Goal: Information Seeking & Learning: Check status

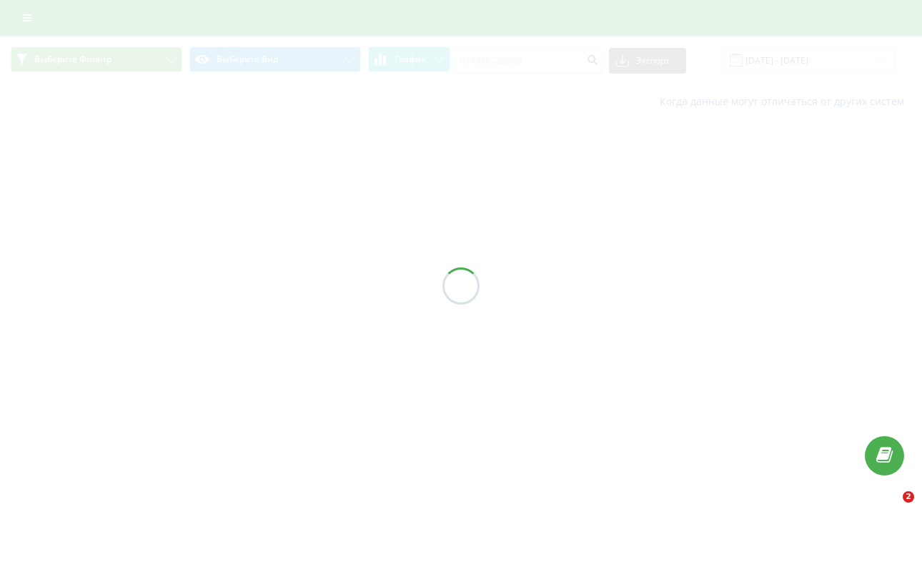
click at [574, 48] on div at bounding box center [461, 286] width 922 height 572
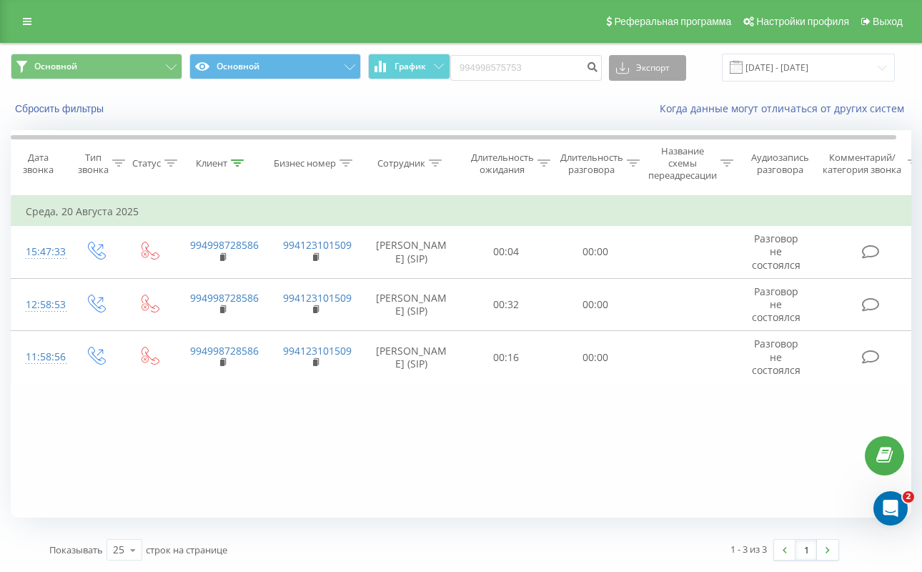
type input "994998575753"
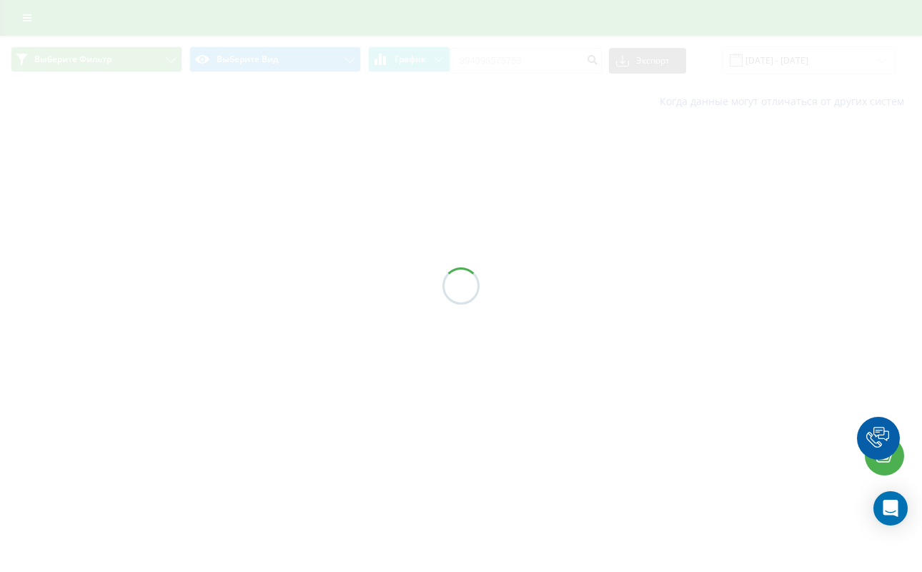
click at [605, 63] on div at bounding box center [461, 286] width 922 height 572
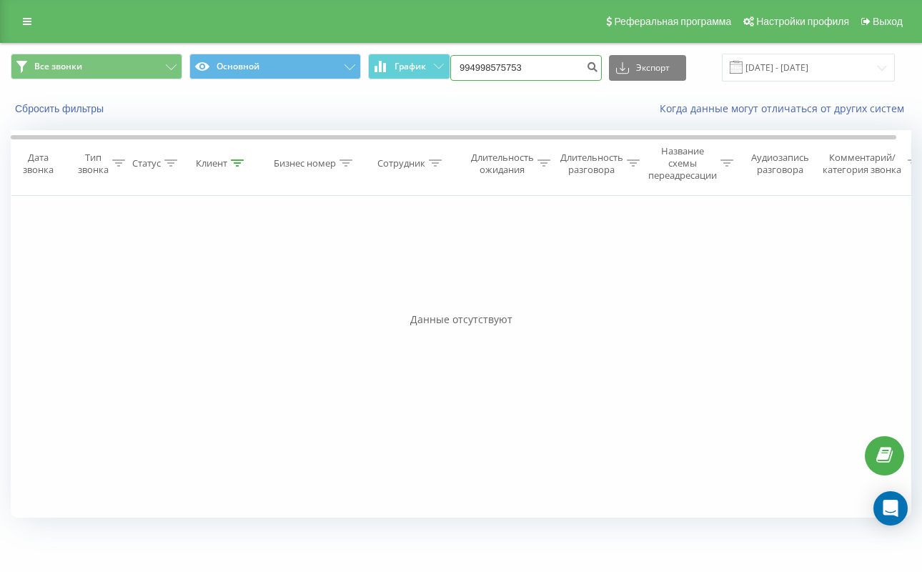
click at [563, 70] on input "994998575753" at bounding box center [525, 68] width 151 height 26
